Goal: Complete application form: Complete application form

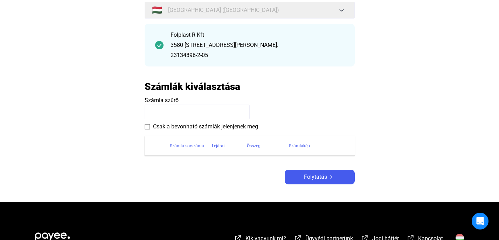
scroll to position [70, 0]
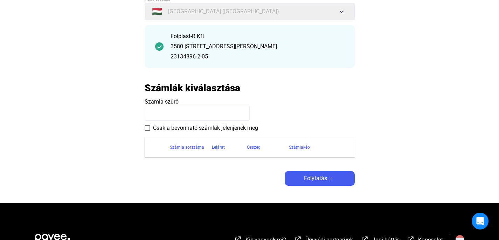
click at [147, 129] on span at bounding box center [148, 128] width 6 height 6
click at [221, 116] on input at bounding box center [197, 113] width 105 height 15
click at [178, 114] on input at bounding box center [197, 113] width 105 height 15
paste input "**********"
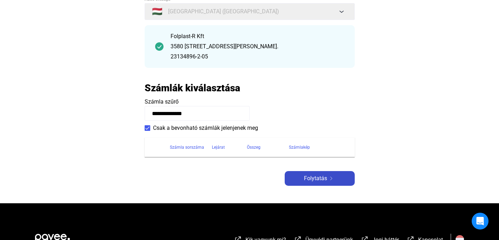
click at [318, 177] on span "Folytatás" at bounding box center [315, 179] width 23 height 8
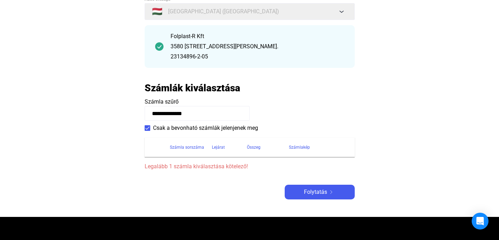
click at [148, 128] on span at bounding box center [148, 128] width 6 height 6
click at [203, 115] on input "**********" at bounding box center [197, 113] width 105 height 15
click at [192, 147] on div "Számla sorszáma" at bounding box center [187, 147] width 34 height 8
click at [313, 193] on span "Folytatás" at bounding box center [315, 192] width 23 height 8
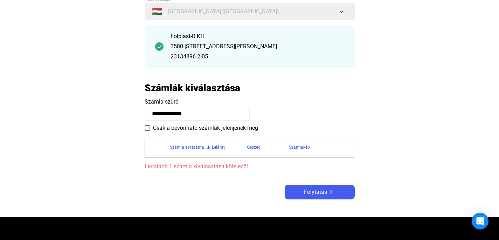
click at [151, 114] on input "**********" at bounding box center [197, 113] width 105 height 15
click at [319, 190] on span "Folytatás" at bounding box center [315, 192] width 23 height 8
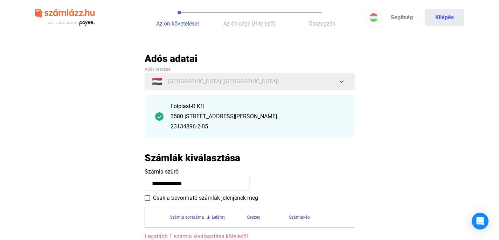
scroll to position [0, 0]
click at [214, 182] on input "**********" at bounding box center [197, 183] width 105 height 15
type input "*"
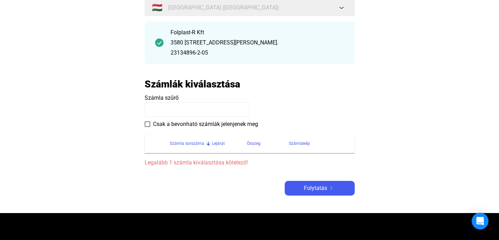
scroll to position [80, 0]
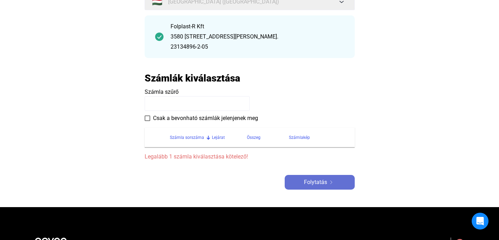
click at [317, 183] on span "Folytatás" at bounding box center [315, 182] width 23 height 8
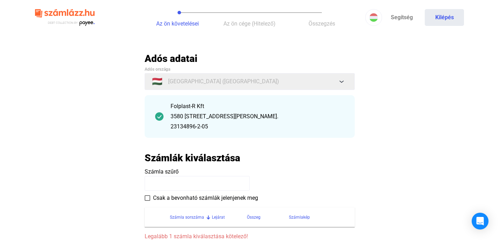
scroll to position [0, 0]
click at [203, 112] on div "Folplast-R Kft [STREET_ADDRESS][PERSON_NAME]. 23134896-2-05" at bounding box center [258, 116] width 174 height 29
click at [176, 172] on span "Számla szűrő" at bounding box center [162, 172] width 34 height 7
click at [173, 190] on input at bounding box center [197, 183] width 105 height 15
click at [200, 187] on input at bounding box center [197, 183] width 105 height 15
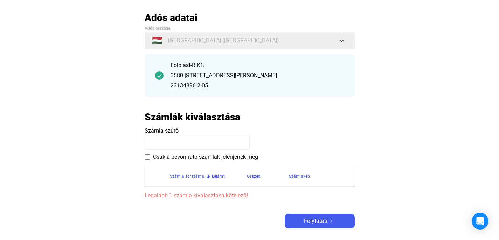
scroll to position [44, 0]
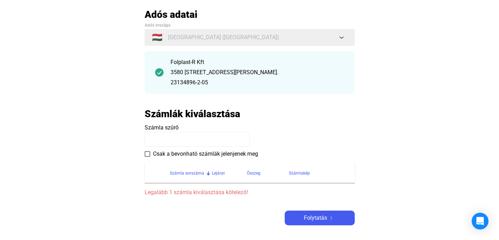
click at [198, 192] on span "Legalább 1 számla kiválasztása kötelező!" at bounding box center [250, 193] width 210 height 8
click at [208, 172] on div at bounding box center [208, 174] width 1 height 4
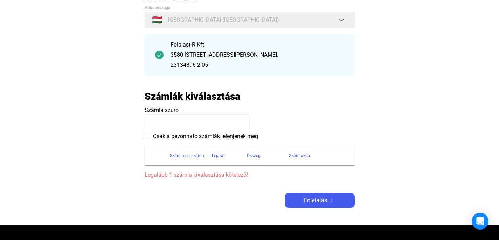
scroll to position [64, 0]
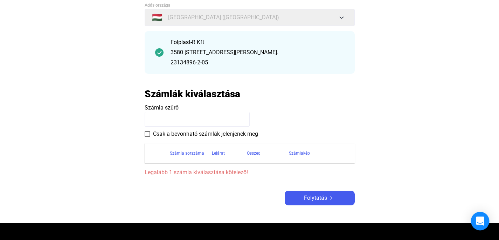
click at [478, 222] on icon "Open Intercom Messenger" at bounding box center [480, 221] width 8 height 9
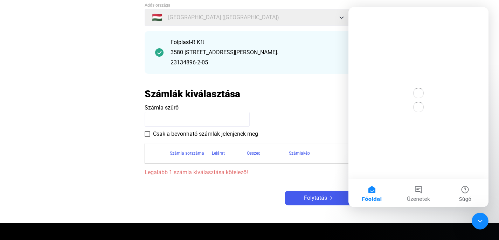
scroll to position [0, 0]
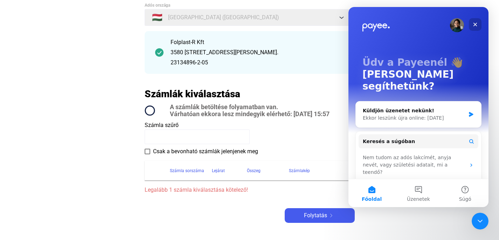
click at [474, 24] on icon "Bezárás" at bounding box center [476, 25] width 6 height 6
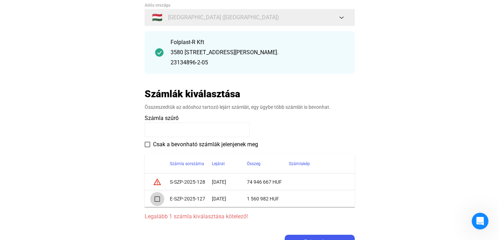
click at [158, 200] on span at bounding box center [158, 200] width 6 height 6
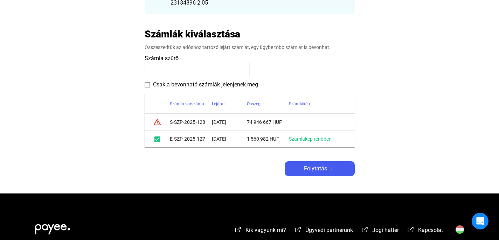
scroll to position [126, 0]
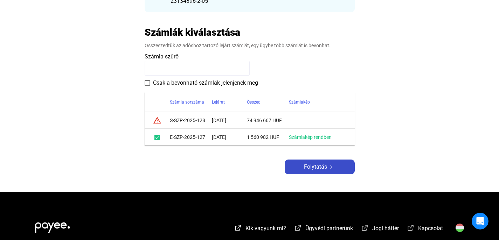
click at [319, 167] on span "Folytatás" at bounding box center [315, 167] width 23 height 8
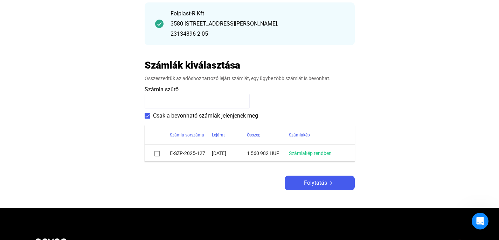
scroll to position [89, 0]
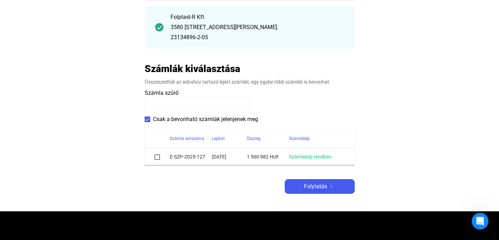
click at [159, 158] on span at bounding box center [158, 158] width 6 height 6
click at [321, 185] on span "Folytatás" at bounding box center [315, 187] width 23 height 8
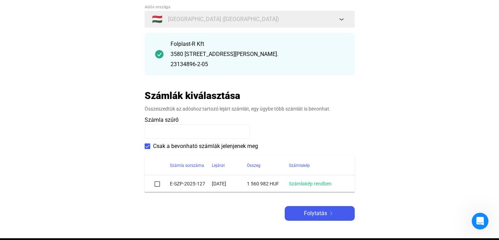
scroll to position [65, 0]
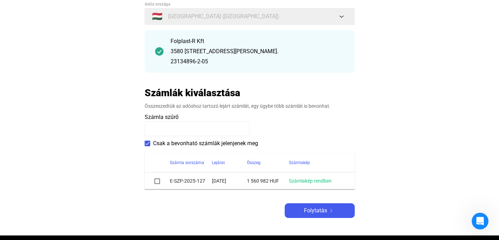
click at [157, 182] on span at bounding box center [158, 182] width 6 height 6
click at [327, 209] on img at bounding box center [331, 211] width 8 height 4
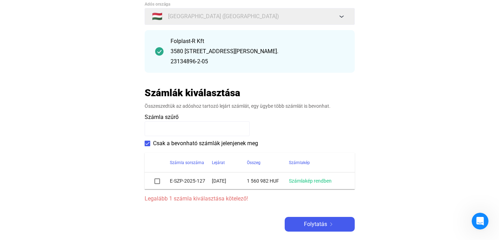
click at [157, 180] on span at bounding box center [158, 182] width 6 height 6
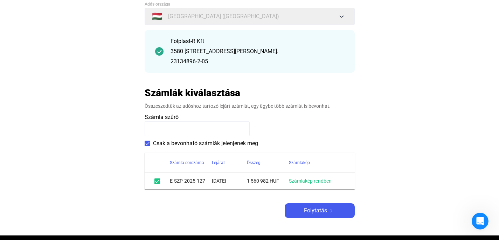
click at [319, 181] on link "Számlakép rendben" at bounding box center [310, 181] width 43 height 6
click at [324, 211] on span "Folytatás" at bounding box center [315, 211] width 23 height 8
click at [158, 181] on span at bounding box center [158, 182] width 6 height 6
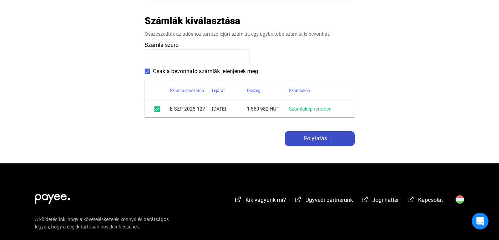
scroll to position [138, 0]
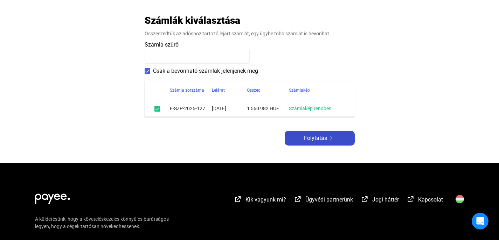
click at [325, 137] on span "Folytatás" at bounding box center [315, 138] width 23 height 8
click at [157, 107] on span at bounding box center [158, 109] width 6 height 6
click at [318, 140] on span "Folytatás" at bounding box center [315, 138] width 23 height 8
